Goal: Answer question/provide support: Share knowledge or assist other users

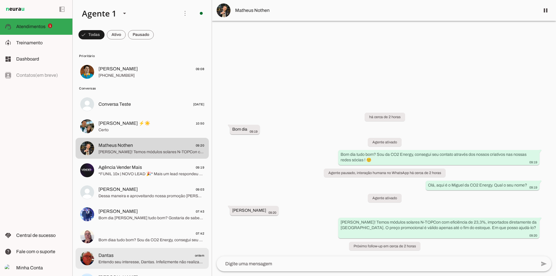
click at [142, 254] on span "Dantas ontem" at bounding box center [151, 255] width 106 height 7
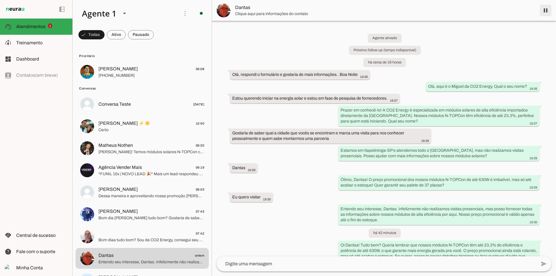
click at [544, 14] on span at bounding box center [545, 10] width 14 height 14
